Goal: Task Accomplishment & Management: Manage account settings

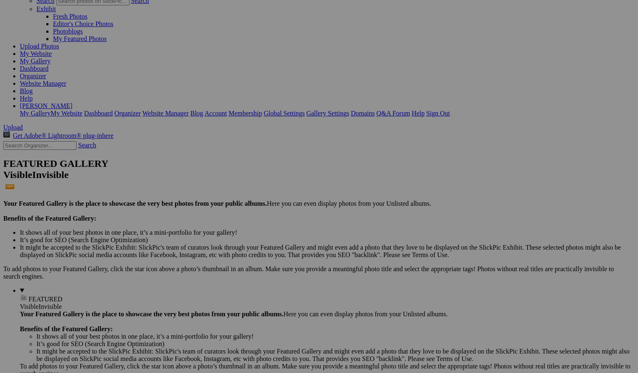
scroll to position [83, 0]
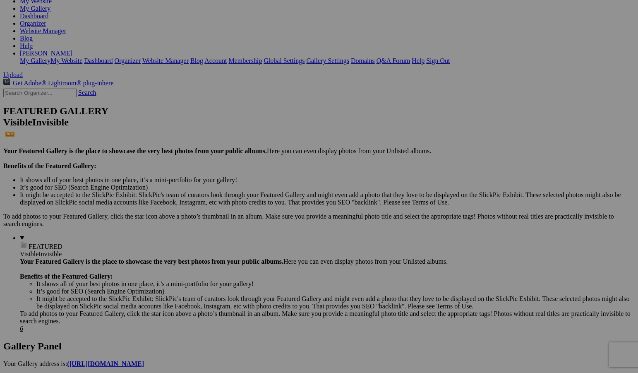
scroll to position [124, 0]
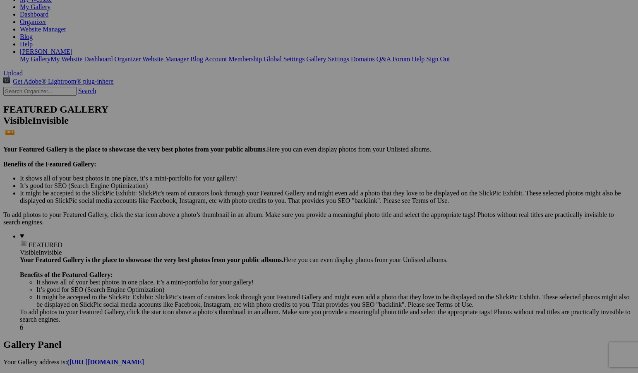
scroll to position [124, 0]
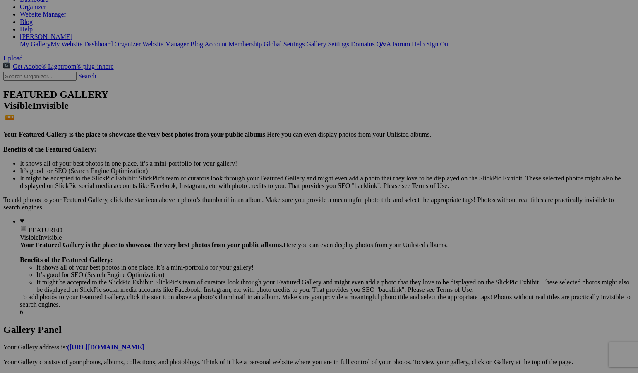
scroll to position [0, 0]
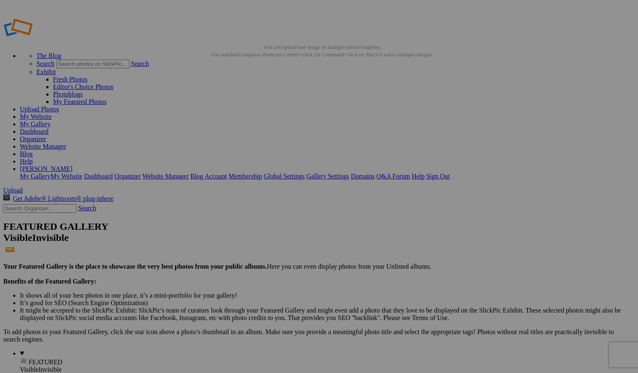
type input "ICM - Creativity Photogrpahy in Motion"
